Goal: Transaction & Acquisition: Purchase product/service

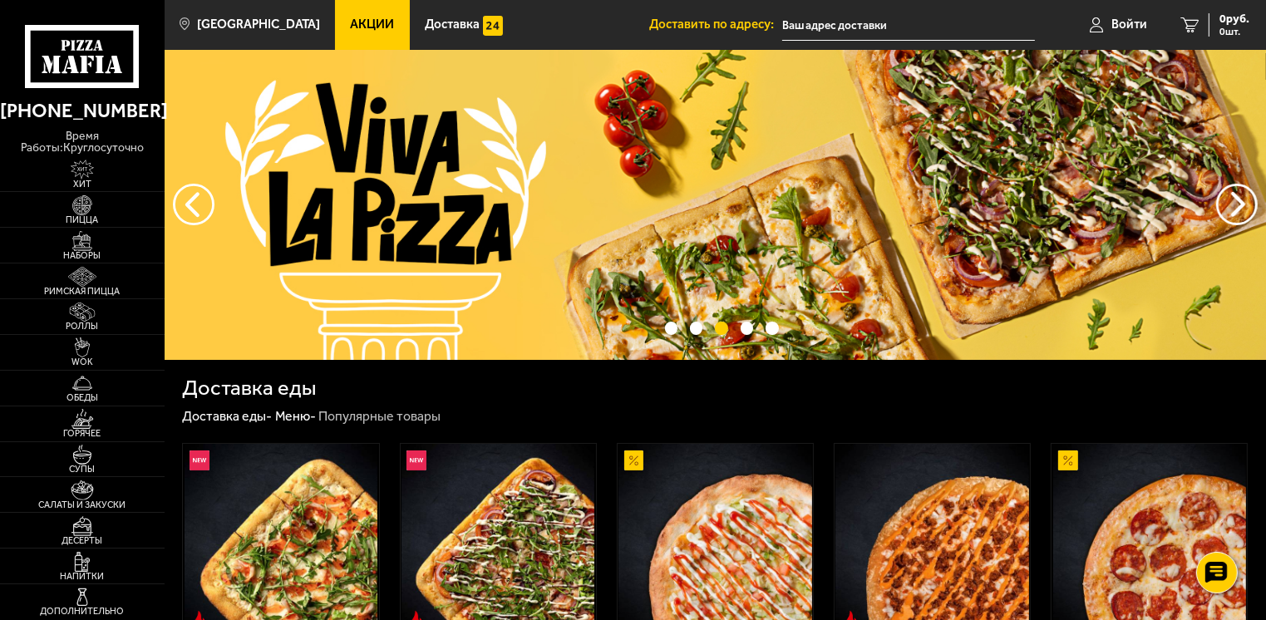
click at [357, 22] on span "Акции" at bounding box center [373, 24] width 44 height 12
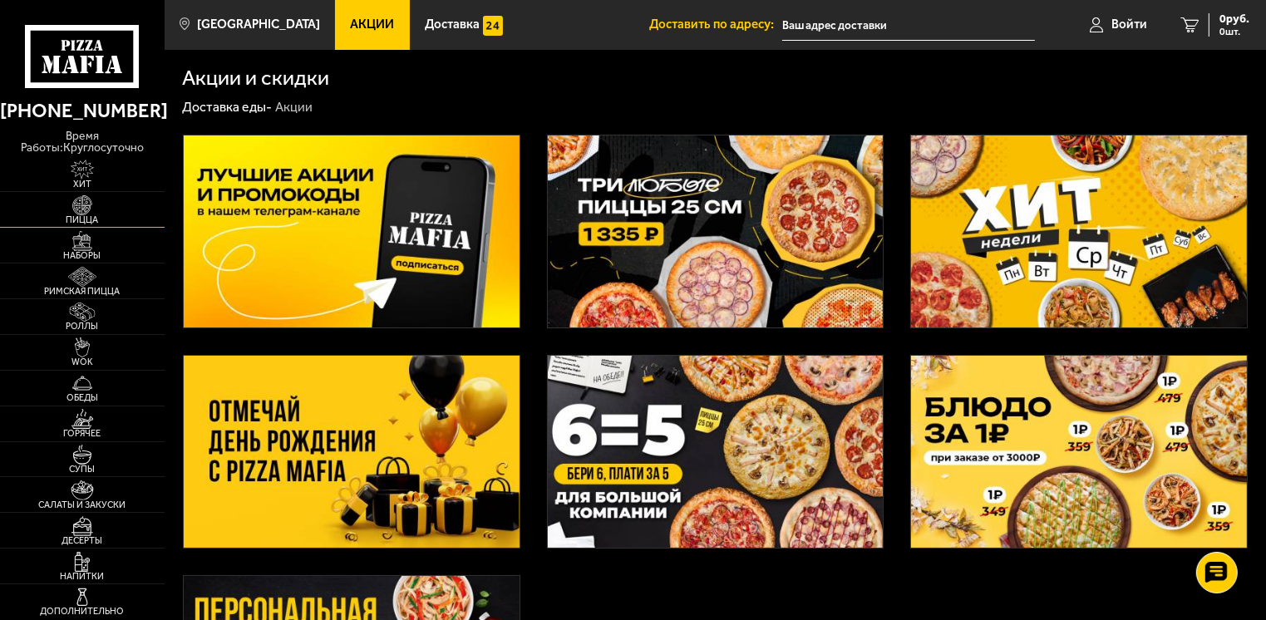
click at [86, 199] on img at bounding box center [82, 205] width 51 height 20
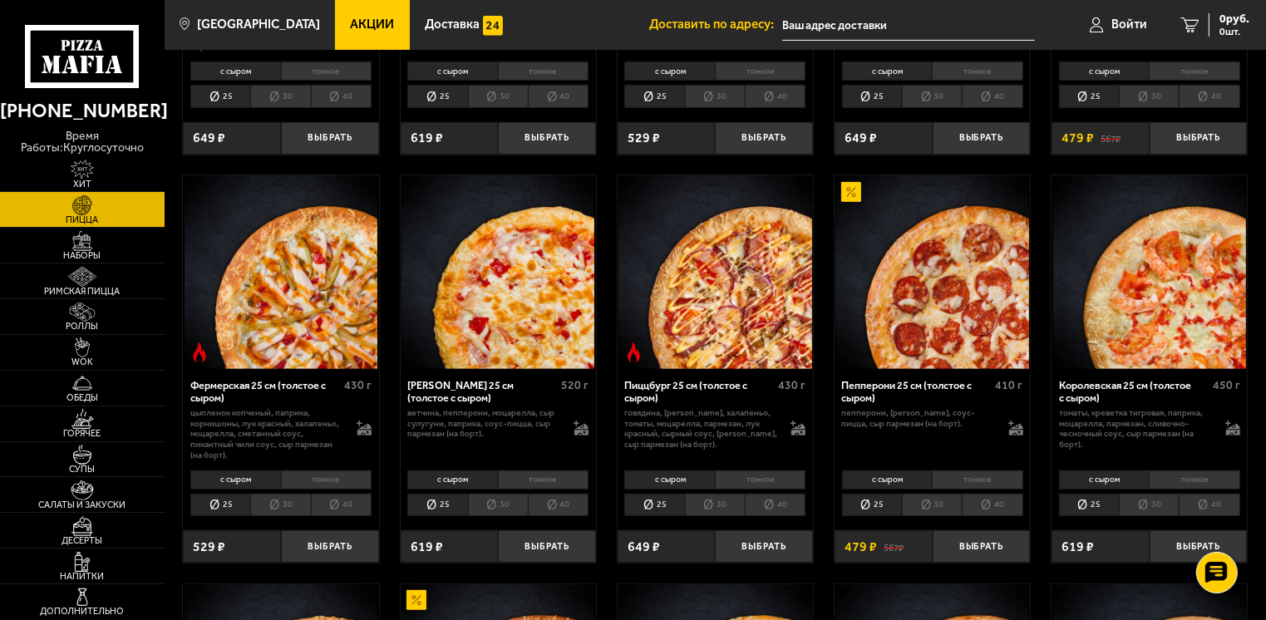
scroll to position [831, 0]
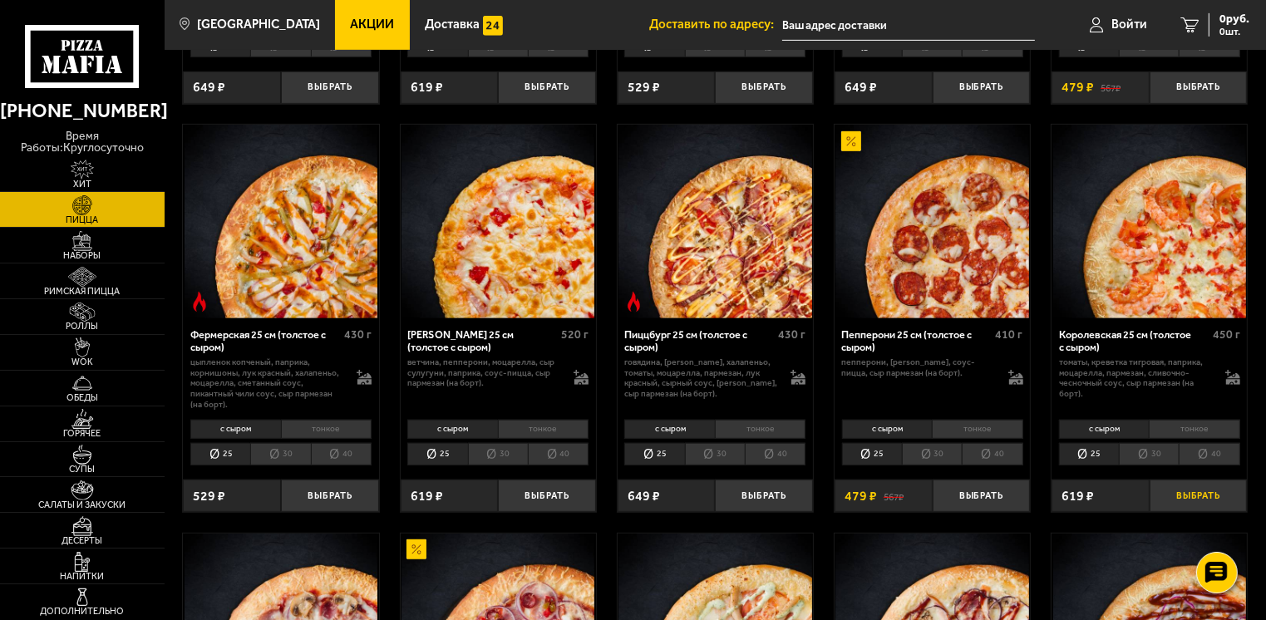
click at [1204, 494] on button "Выбрать" at bounding box center [1199, 496] width 98 height 32
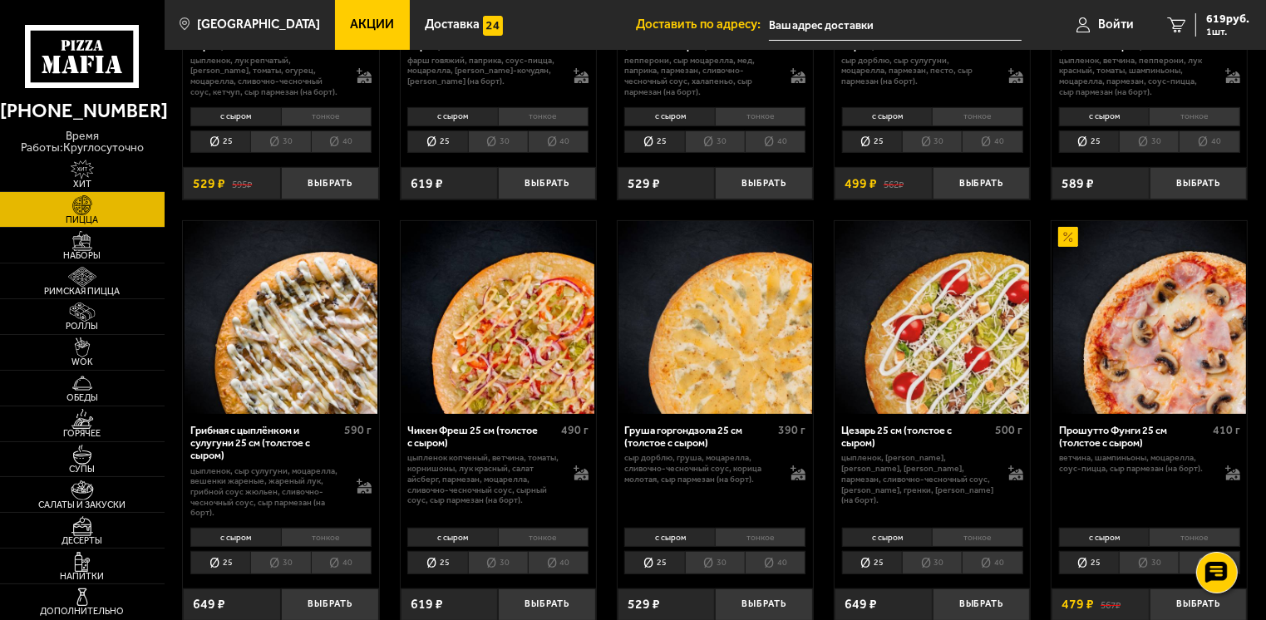
scroll to position [416, 0]
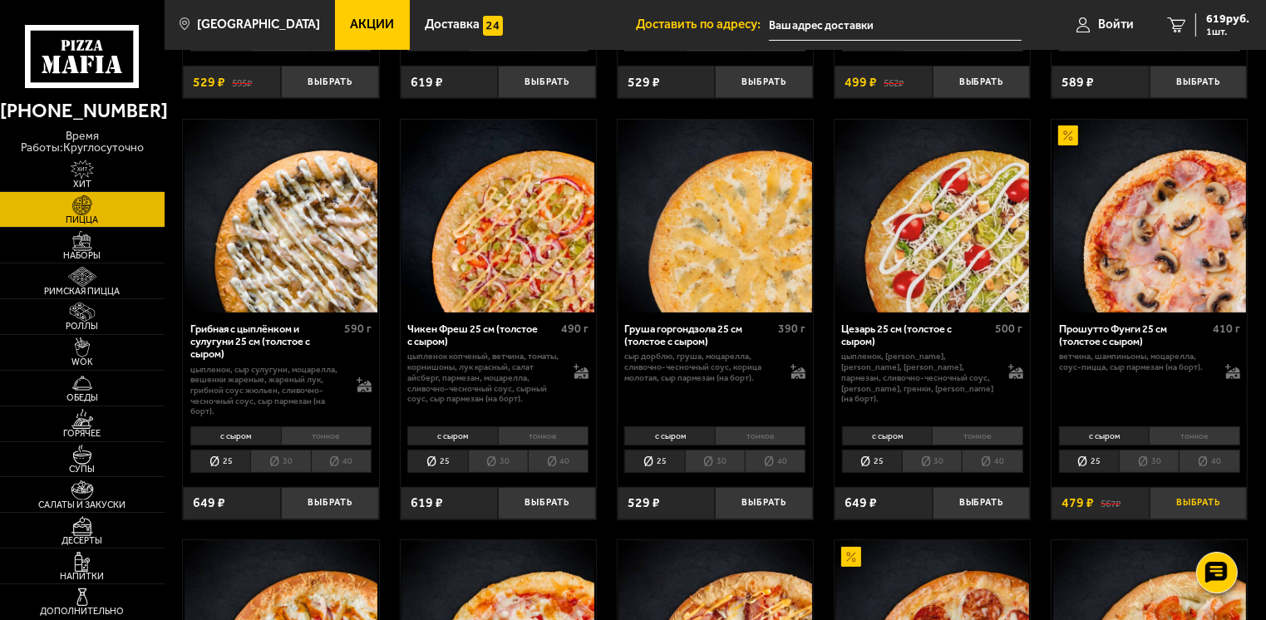
click at [1207, 509] on button "Выбрать" at bounding box center [1199, 503] width 98 height 32
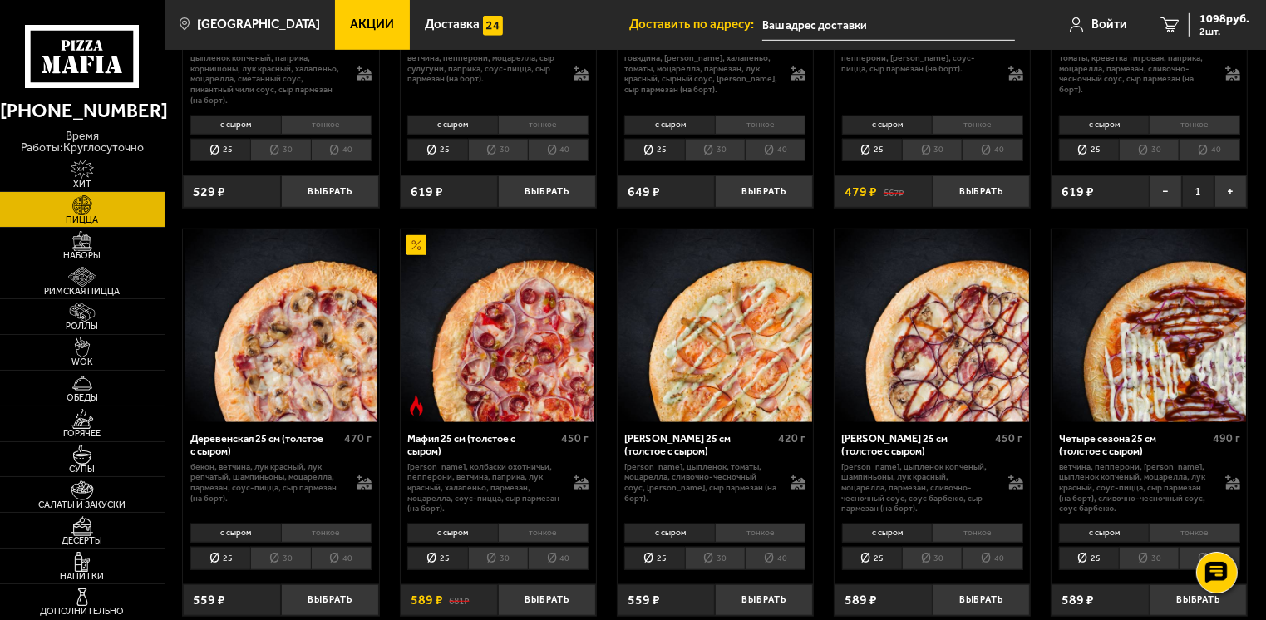
scroll to position [1164, 0]
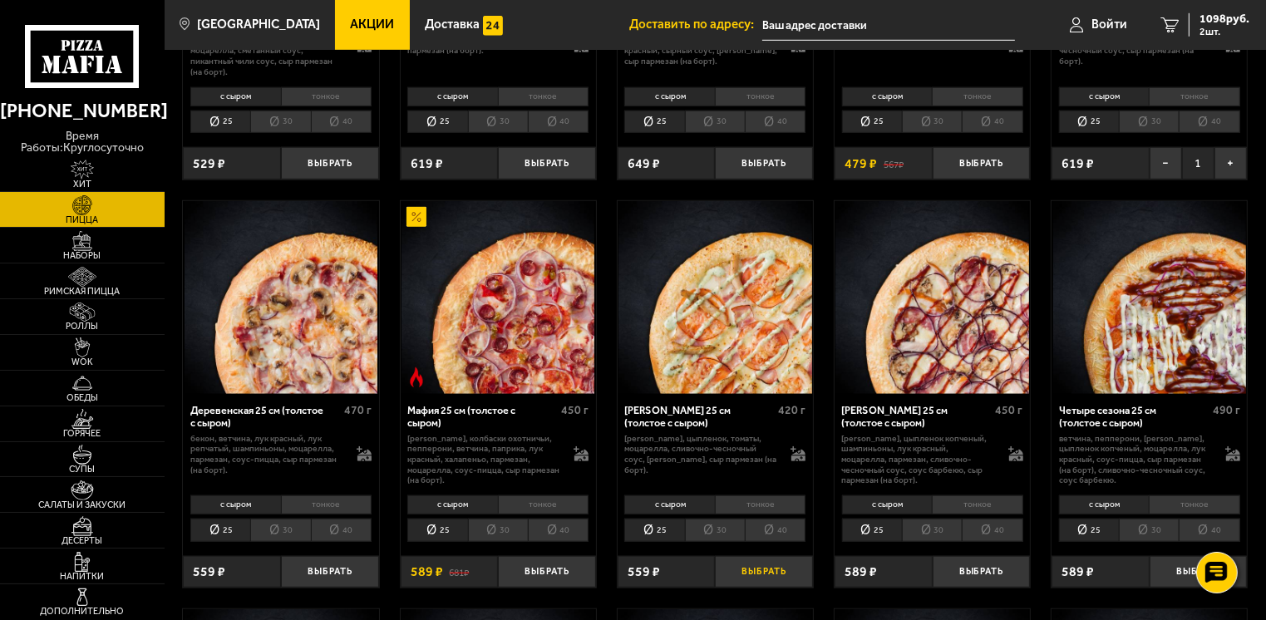
click at [763, 574] on button "Выбрать" at bounding box center [764, 572] width 98 height 32
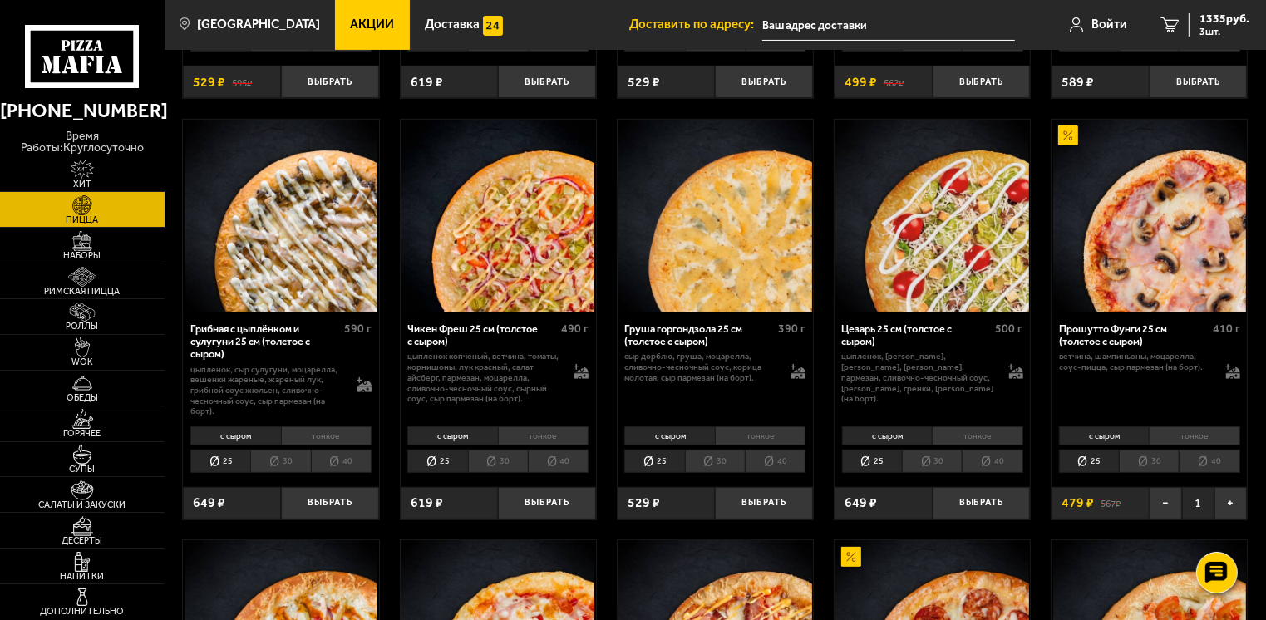
scroll to position [83, 0]
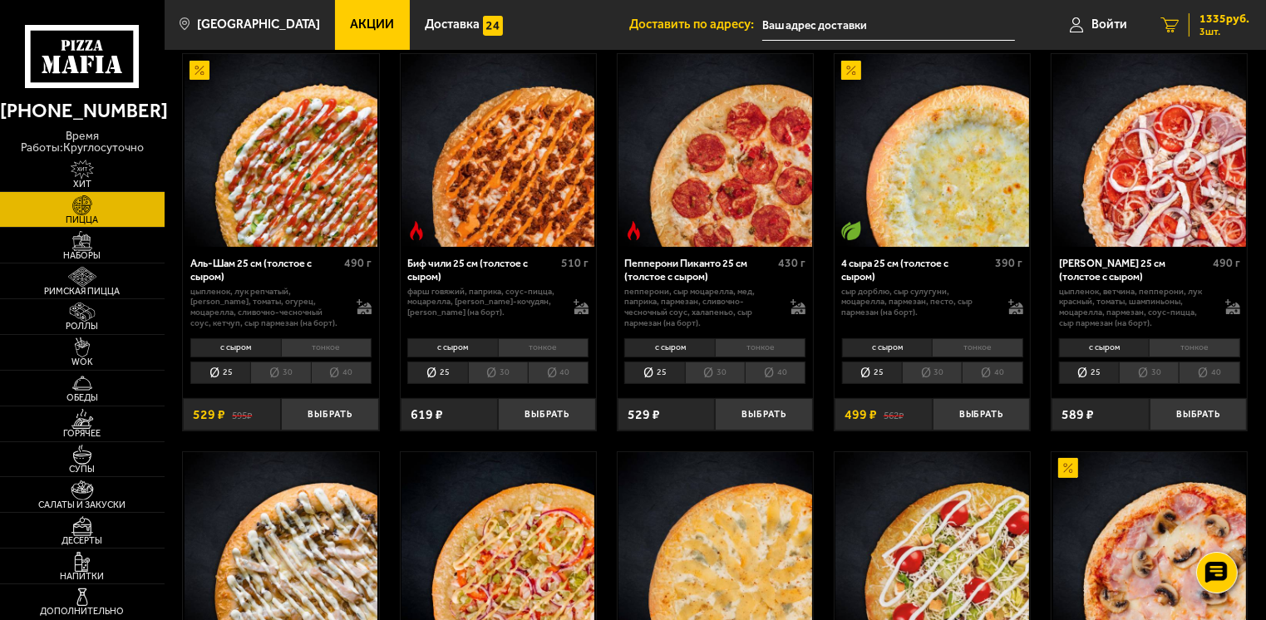
click at [1207, 30] on span "3 шт." at bounding box center [1225, 32] width 50 height 10
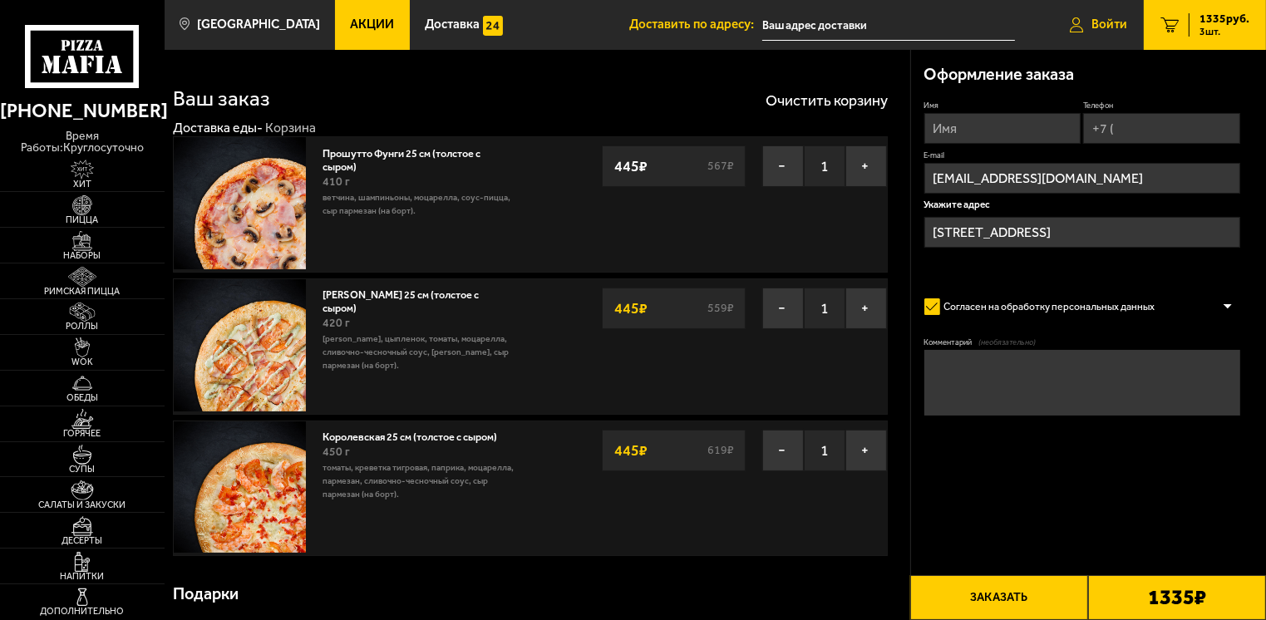
click at [1093, 25] on span "Войти" at bounding box center [1109, 24] width 36 height 12
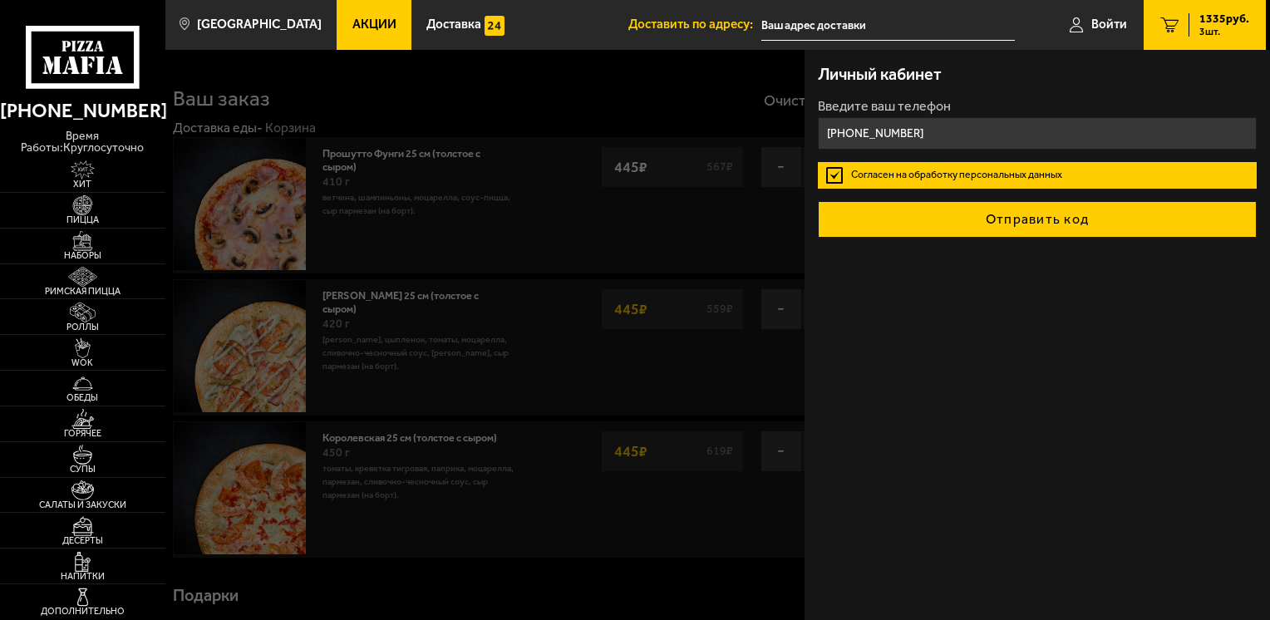
type input "+7 (911) 778-62-14"
click at [1057, 228] on button "Отправить код" at bounding box center [1037, 219] width 439 height 37
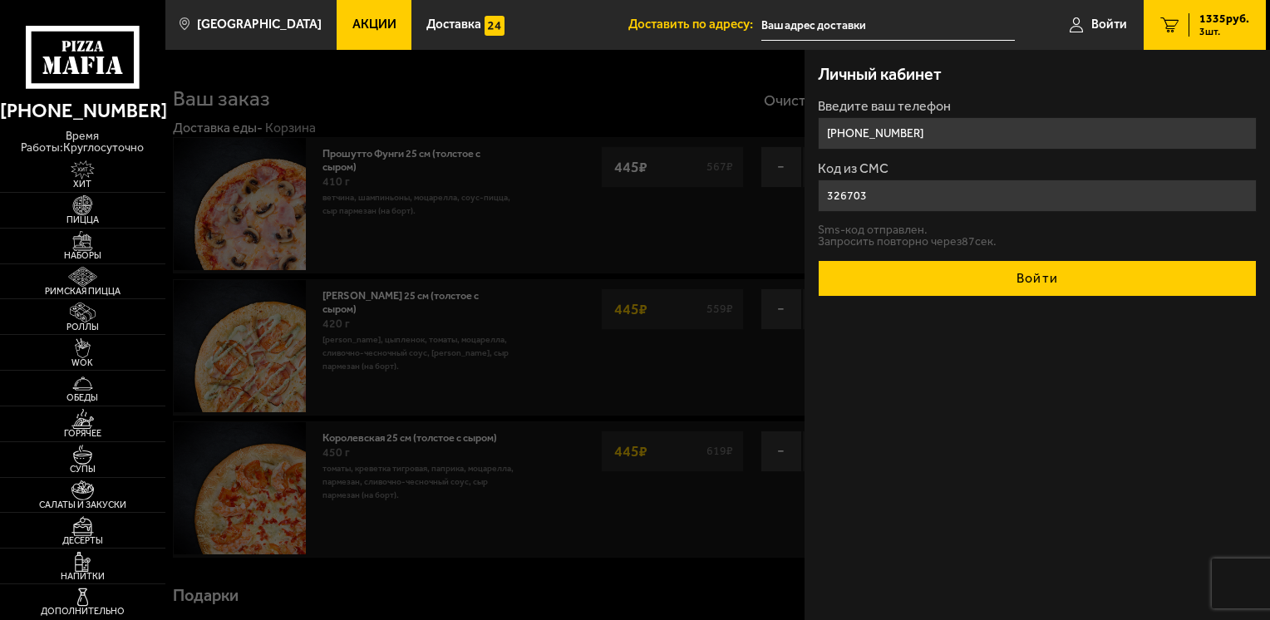
type input "326703"
click at [1013, 278] on button "Войти" at bounding box center [1037, 278] width 439 height 37
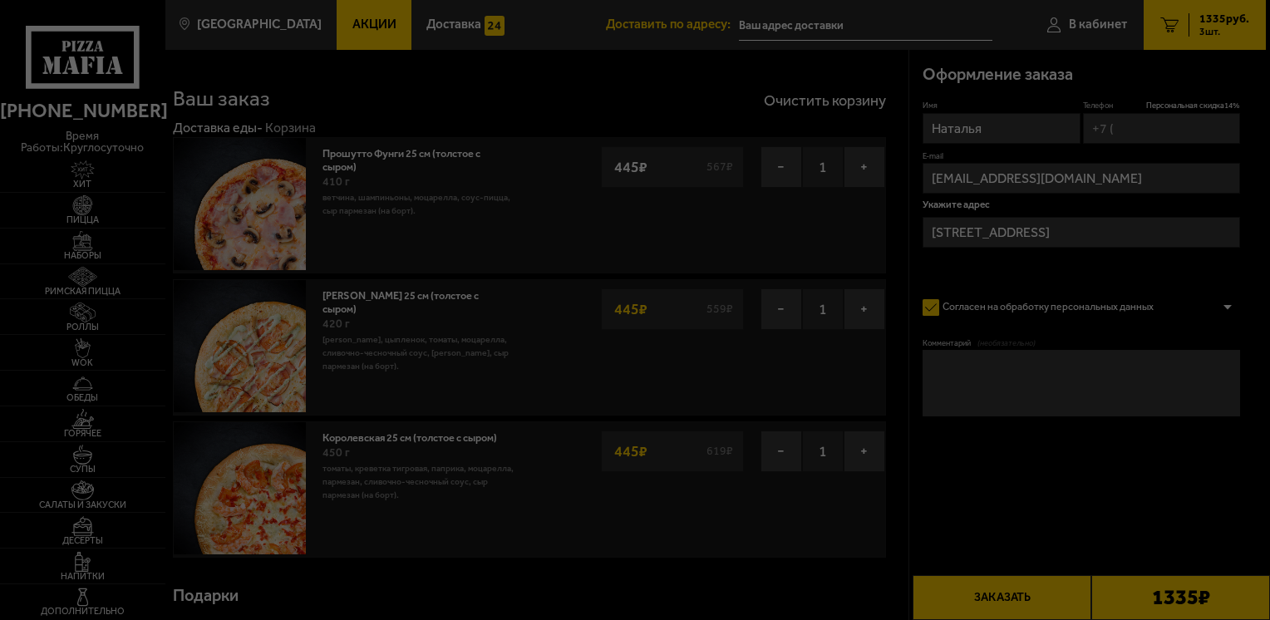
type input "+7 (911) 778-62-14"
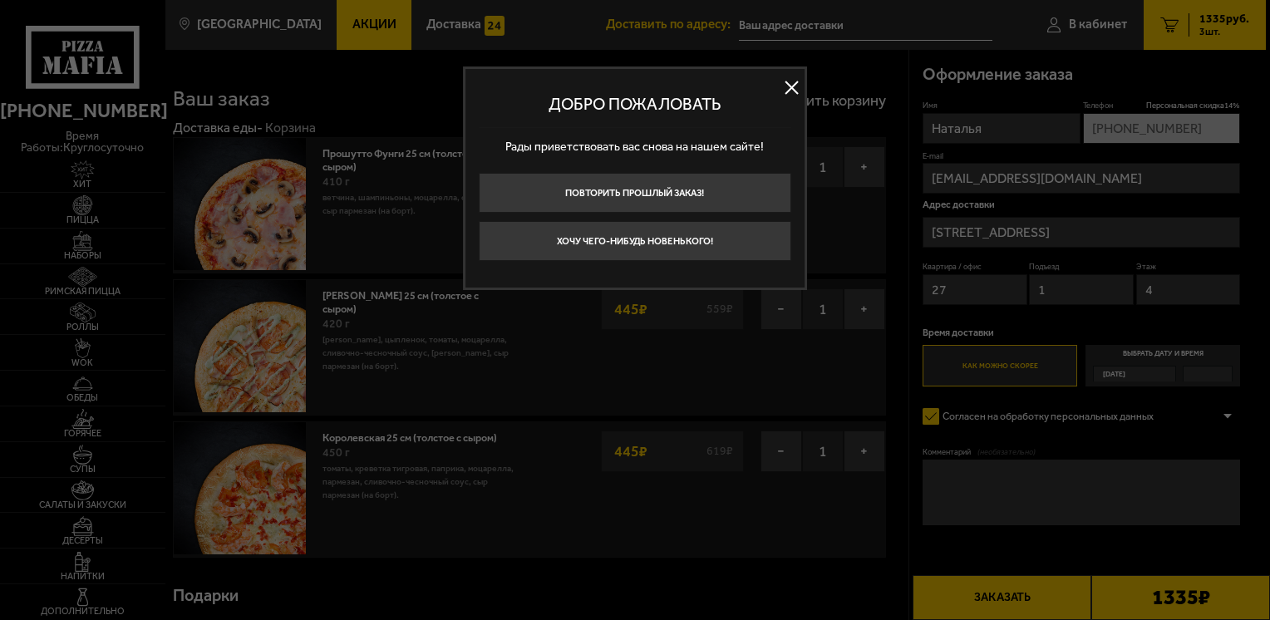
click at [796, 86] on button at bounding box center [792, 88] width 25 height 25
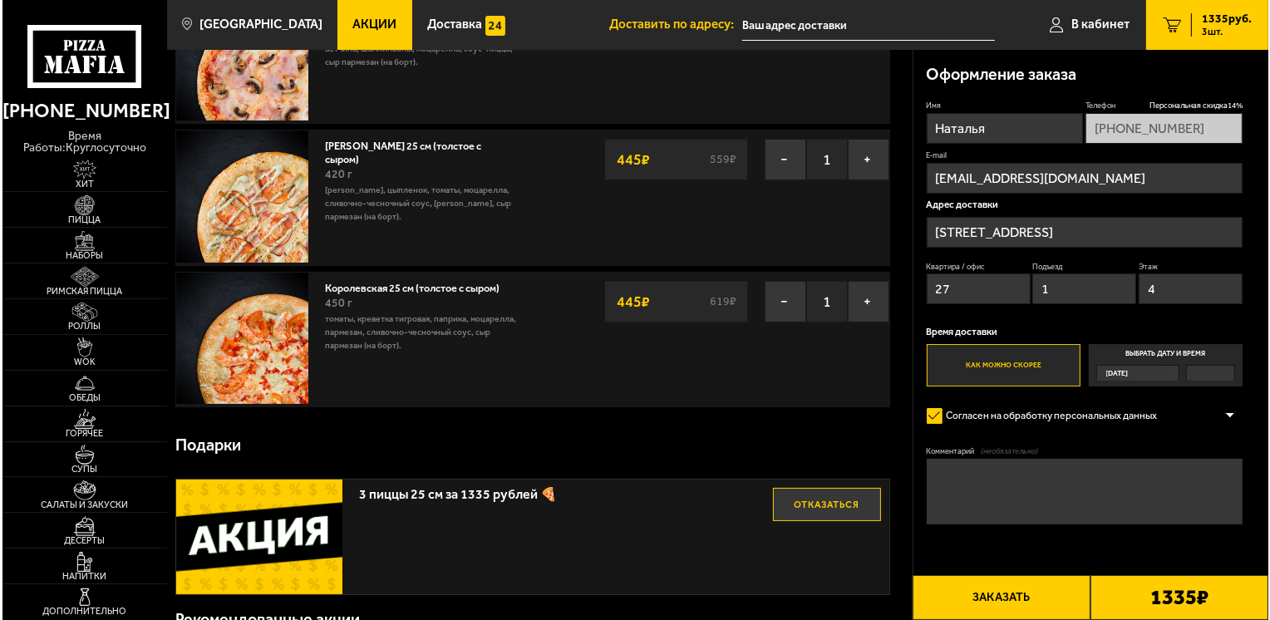
scroll to position [166, 0]
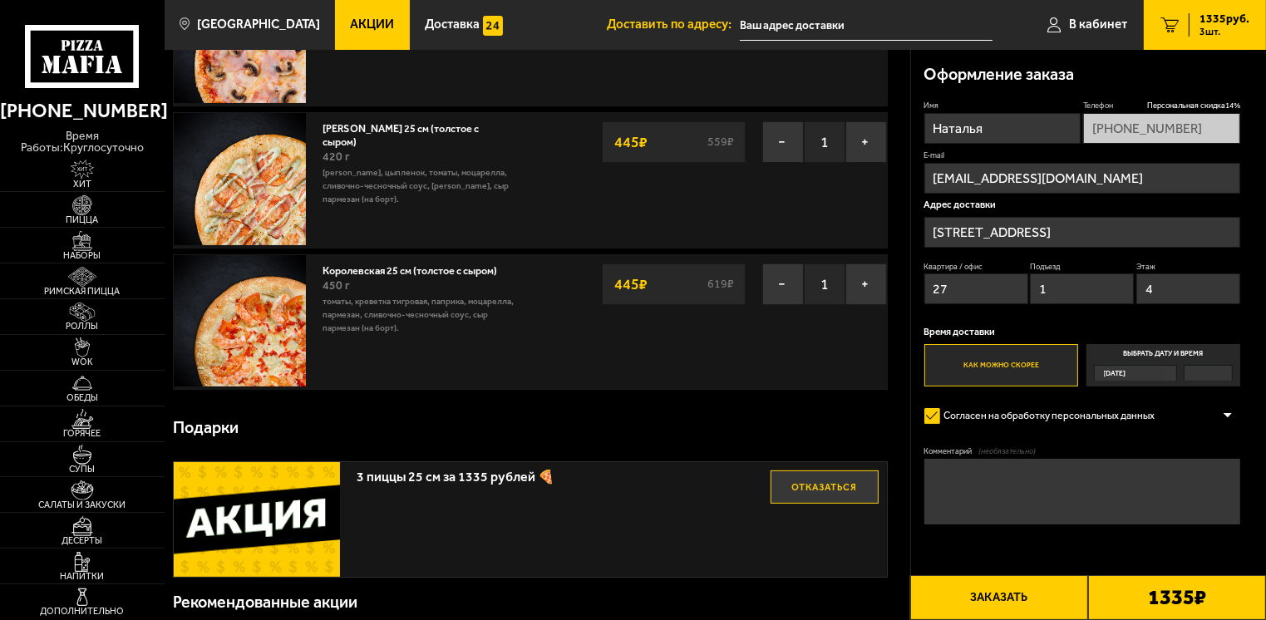
click at [989, 597] on button "Заказать" at bounding box center [999, 597] width 178 height 45
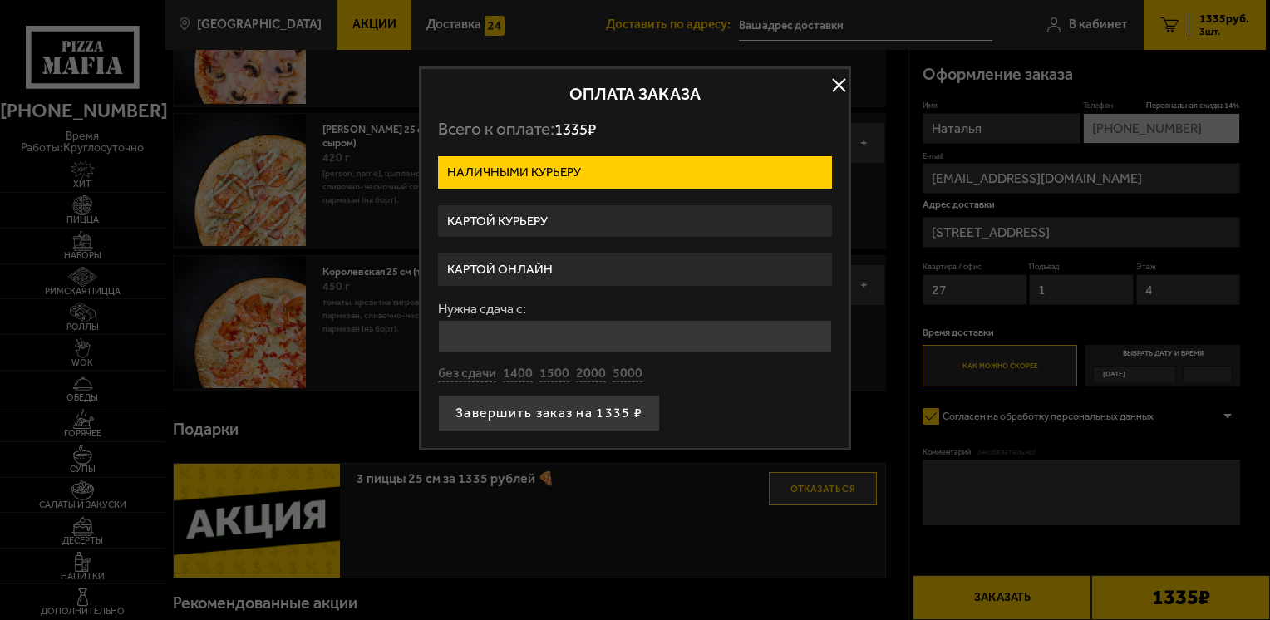
click at [554, 265] on label "Картой онлайн" at bounding box center [635, 270] width 394 height 32
click at [0, 0] on input "Картой онлайн" at bounding box center [0, 0] width 0 height 0
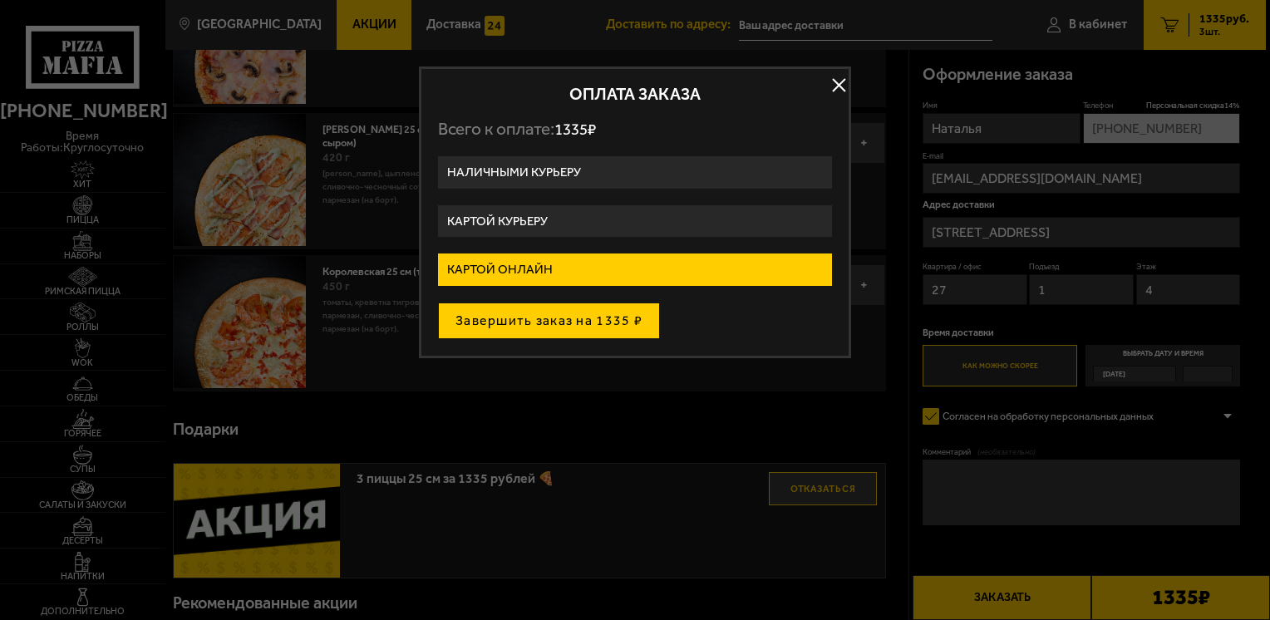
click at [575, 318] on button "Завершить заказ на 1335 ₽" at bounding box center [549, 321] width 222 height 37
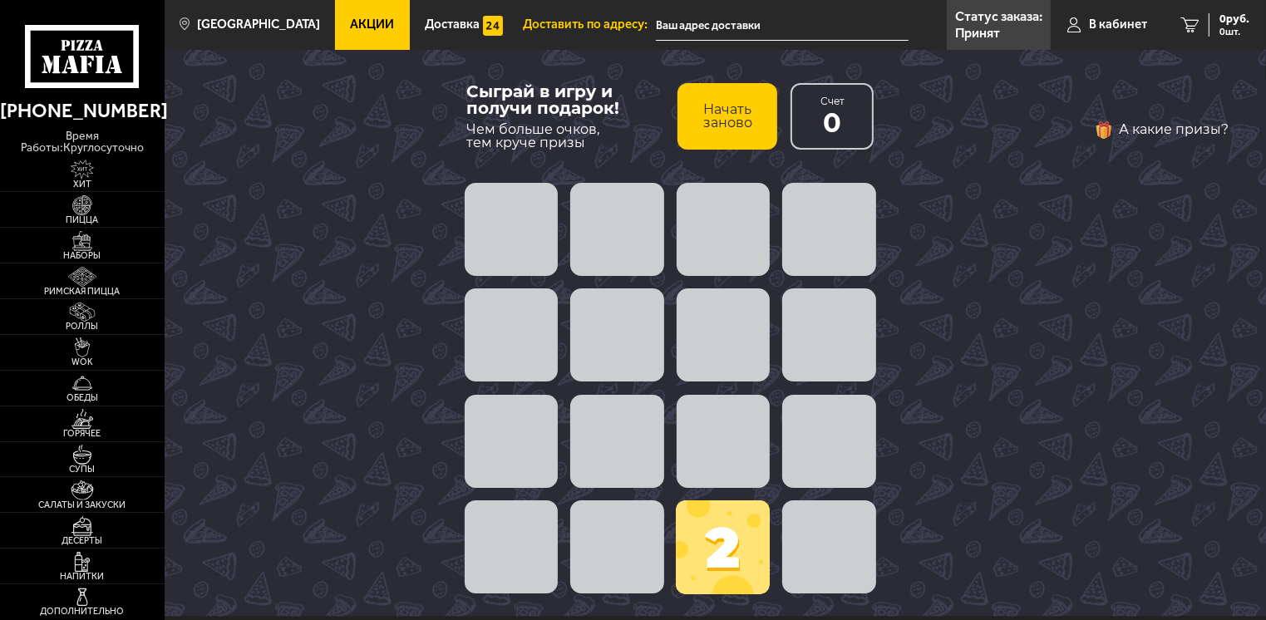
click at [724, 547] on span at bounding box center [723, 547] width 94 height 94
click at [712, 436] on span at bounding box center [723, 441] width 93 height 93
click at [627, 440] on span at bounding box center [616, 441] width 93 height 93
click at [725, 341] on span at bounding box center [723, 334] width 93 height 93
click at [728, 551] on span at bounding box center [723, 547] width 94 height 94
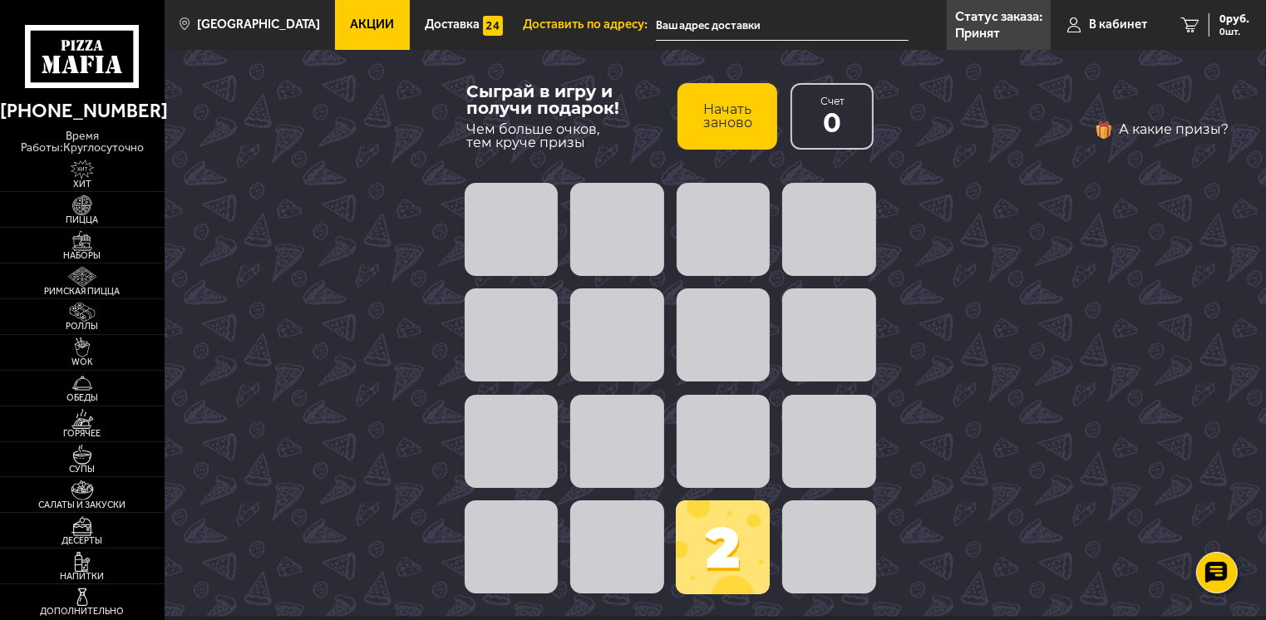
click at [728, 551] on span at bounding box center [723, 547] width 94 height 94
click at [637, 413] on span at bounding box center [616, 441] width 93 height 93
click at [623, 328] on span at bounding box center [616, 334] width 93 height 93
click at [617, 329] on span at bounding box center [616, 334] width 93 height 93
click at [732, 253] on span at bounding box center [723, 229] width 93 height 93
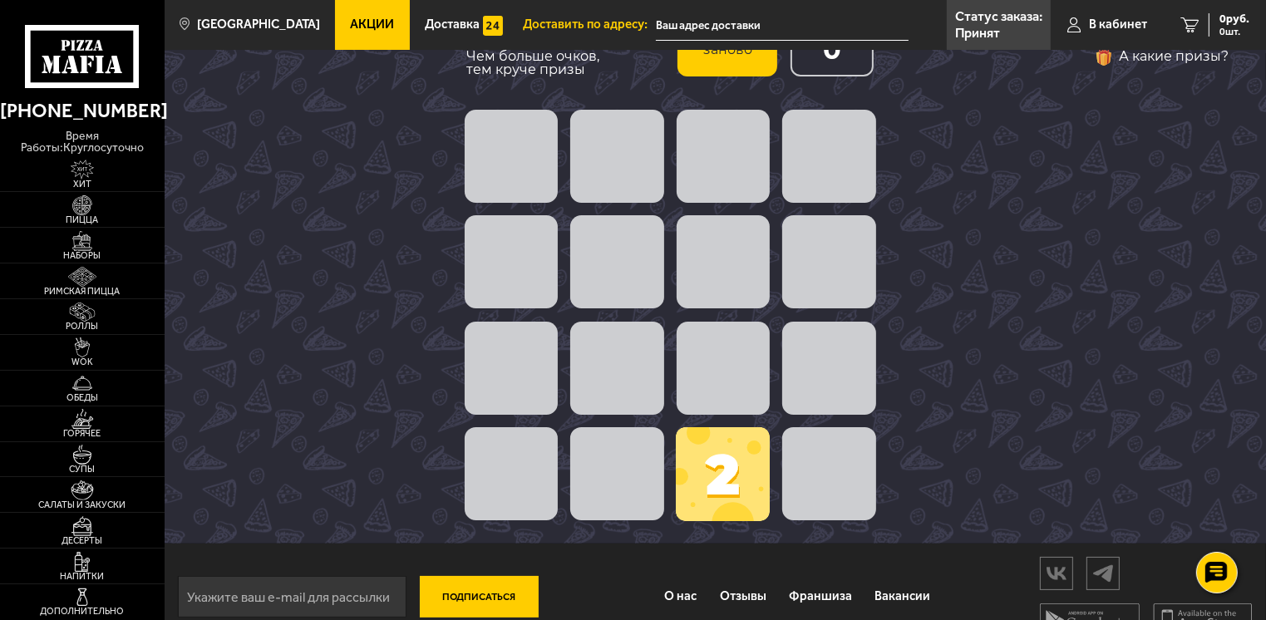
scroll to position [103, 0]
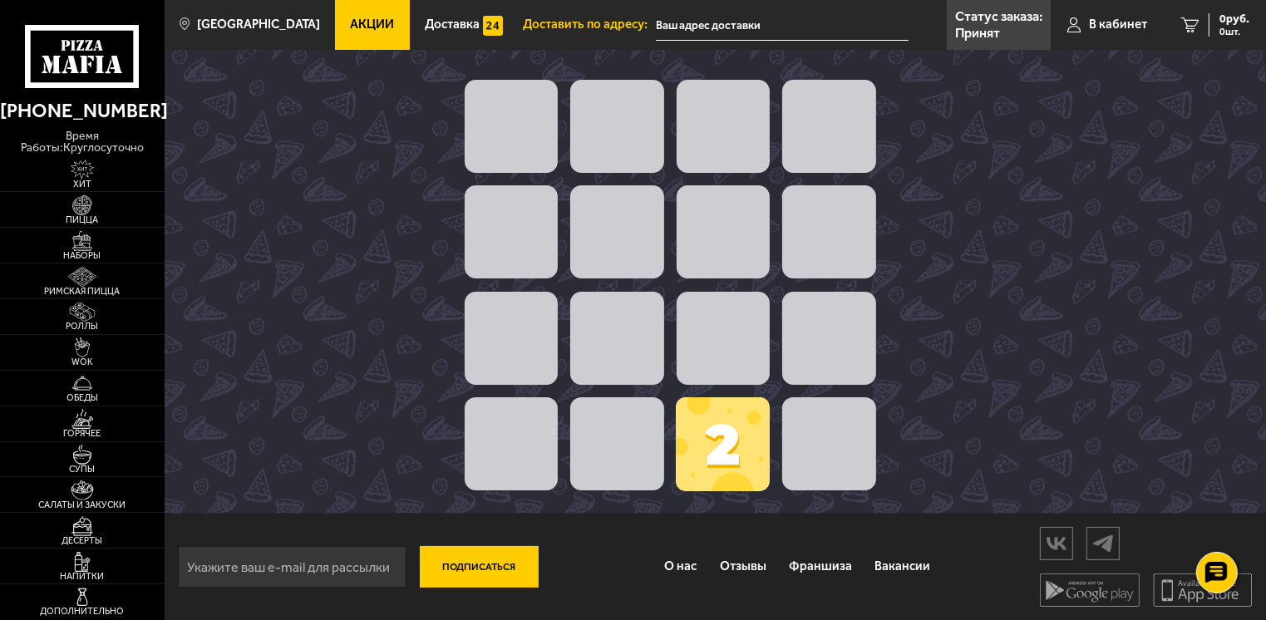
click at [741, 434] on span at bounding box center [723, 444] width 94 height 94
click at [815, 439] on span at bounding box center [828, 443] width 93 height 93
click at [636, 256] on span at bounding box center [616, 231] width 93 height 93
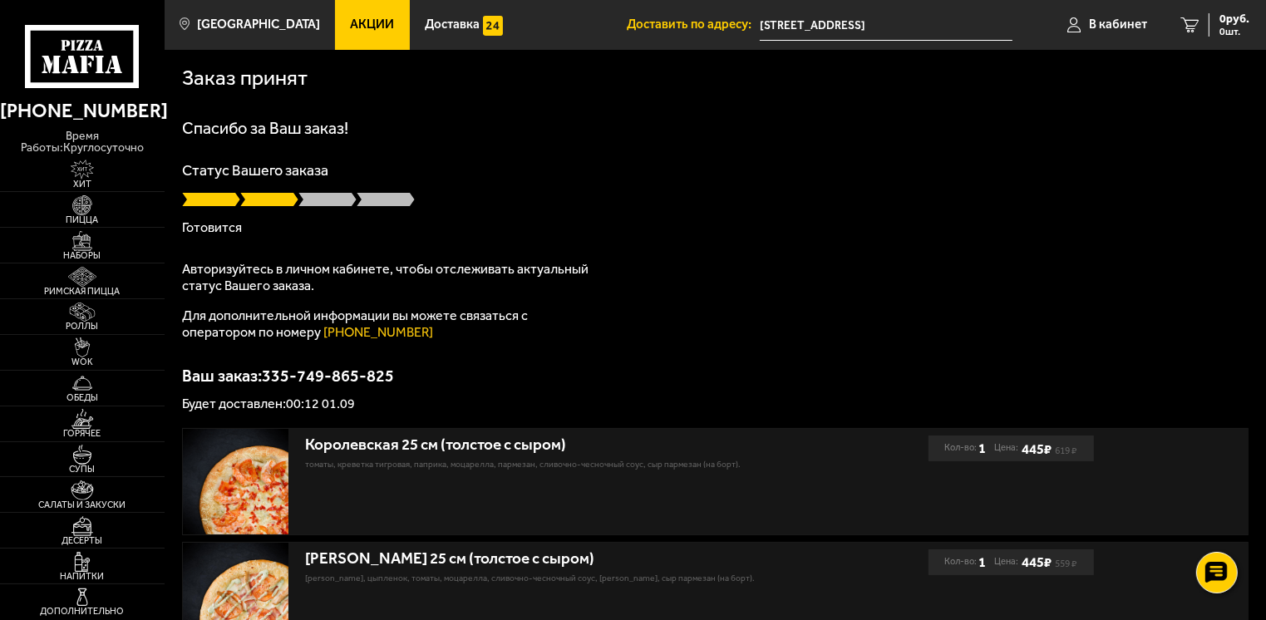
drag, startPoint x: 707, startPoint y: 111, endPoint x: 622, endPoint y: 92, distance: 86.9
click at [622, 92] on div "Заказ принят" at bounding box center [715, 76] width 1066 height 52
drag, startPoint x: 559, startPoint y: 170, endPoint x: 532, endPoint y: 277, distance: 109.9
drag, startPoint x: 532, startPoint y: 277, endPoint x: 512, endPoint y: 44, distance: 233.6
drag, startPoint x: 512, startPoint y: 44, endPoint x: 415, endPoint y: 260, distance: 237.0
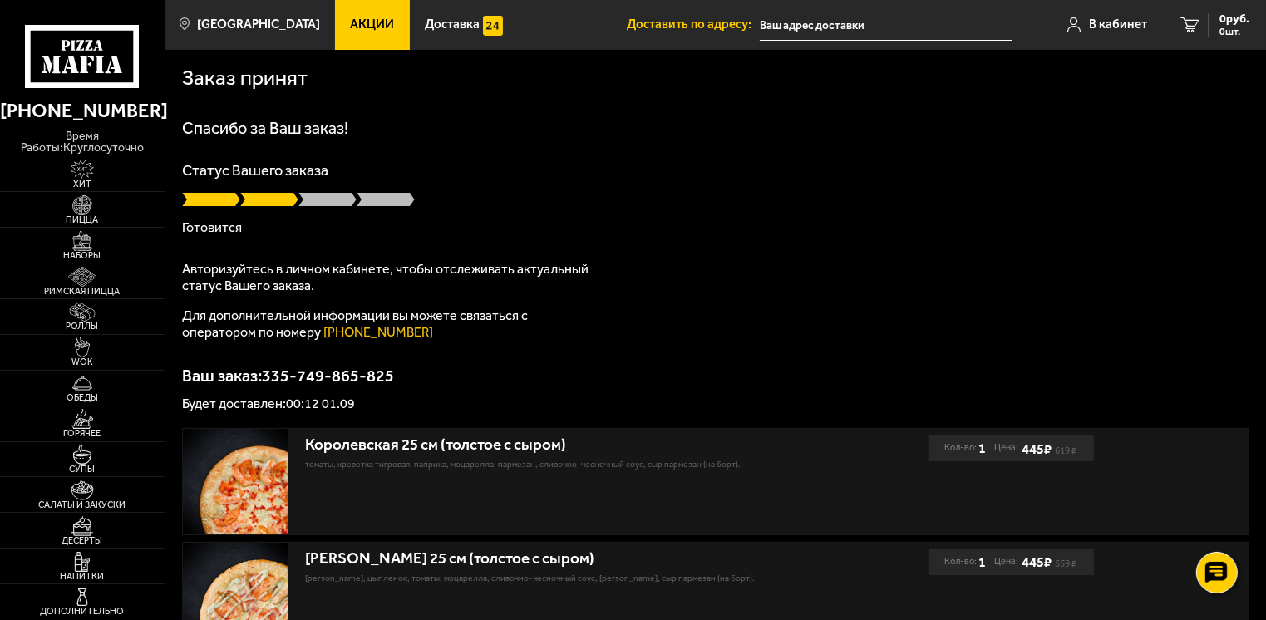
drag, startPoint x: 415, startPoint y: 260, endPoint x: 862, endPoint y: 251, distance: 447.3
click at [863, 251] on div "Спасибо за Ваш заказ! Статус Вашего заказа [PERSON_NAME] Авторизуйтесь в личном…" at bounding box center [715, 265] width 1066 height 291
